Goal: Go to known website: Access a specific website the user already knows

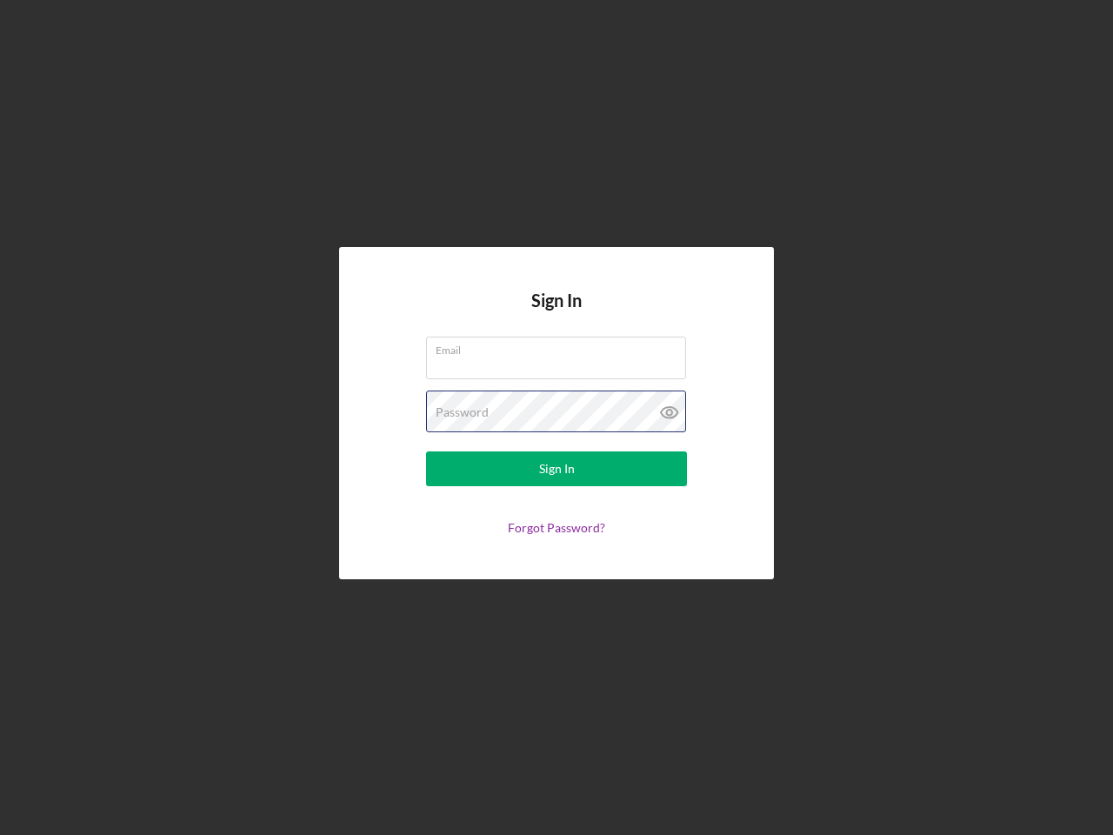
click at [557, 418] on div "Password" at bounding box center [556, 412] width 261 height 43
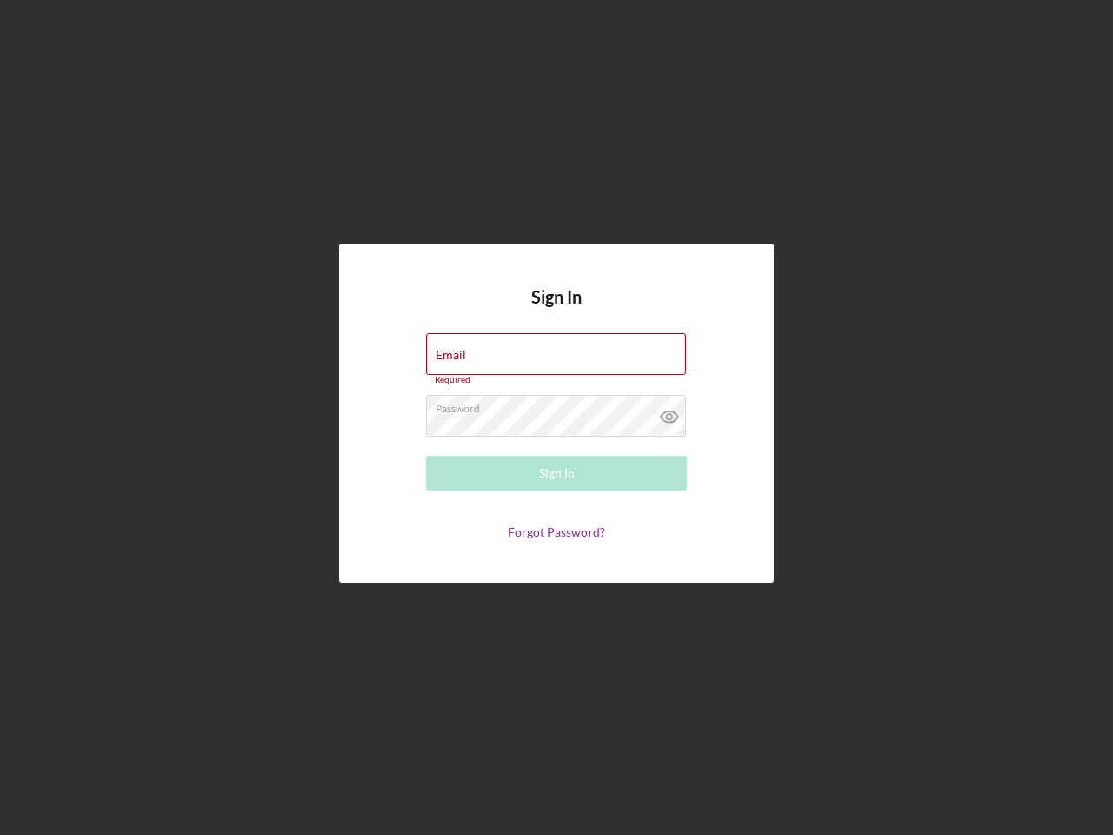
click at [670, 412] on icon at bounding box center [669, 416] width 43 height 43
